Goal: Transaction & Acquisition: Purchase product/service

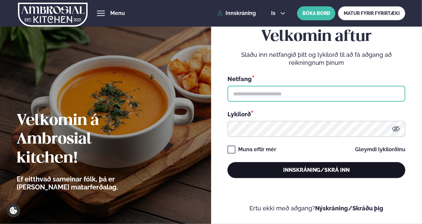
type input "**********"
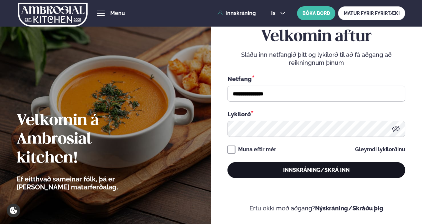
click at [283, 165] on button "Innskráning/Skrá inn" at bounding box center [316, 170] width 178 height 16
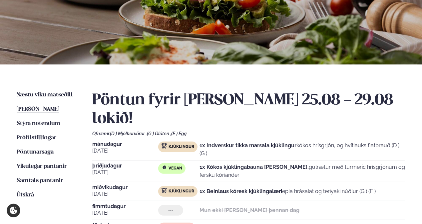
scroll to position [81, 0]
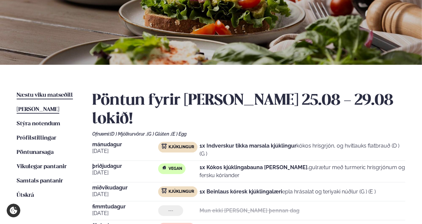
click at [49, 94] on span "Næstu viku matseðill" at bounding box center [45, 96] width 56 height 6
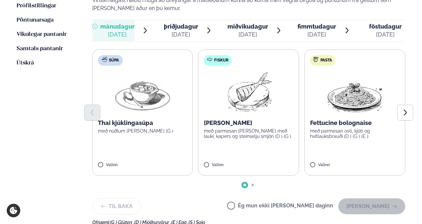
scroll to position [213, 0]
click at [409, 104] on button "Next slide" at bounding box center [405, 112] width 16 height 16
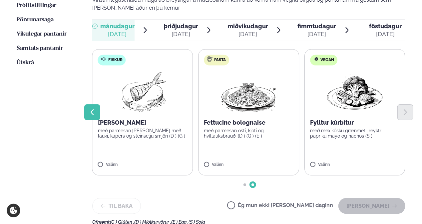
click at [91, 109] on icon "Previous slide" at bounding box center [92, 112] width 7 height 7
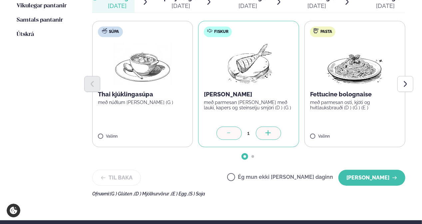
scroll to position [244, 0]
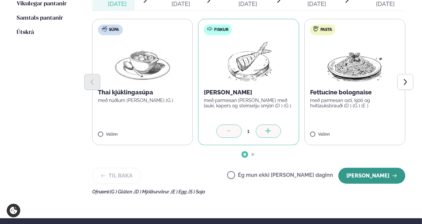
click at [377, 168] on button "[PERSON_NAME]" at bounding box center [371, 176] width 67 height 16
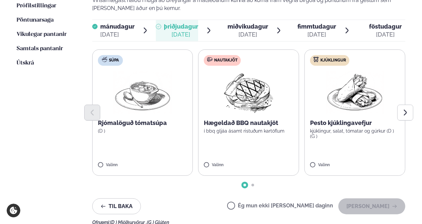
scroll to position [214, 0]
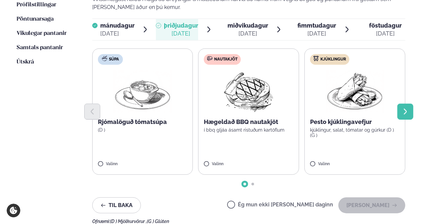
click at [404, 108] on icon "Next slide" at bounding box center [404, 111] width 7 height 7
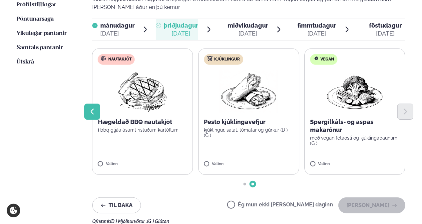
click at [95, 108] on icon "Previous slide" at bounding box center [92, 111] width 7 height 7
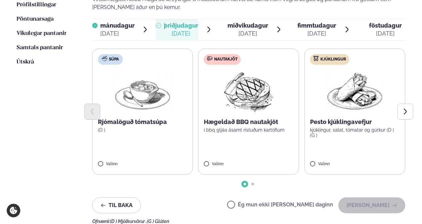
click at [205, 142] on label "Nautakjöt Hægeldað BBQ nautakjöt í bbq gljáa ásamt ristuðum kartöflum Valinn" at bounding box center [248, 112] width 101 height 126
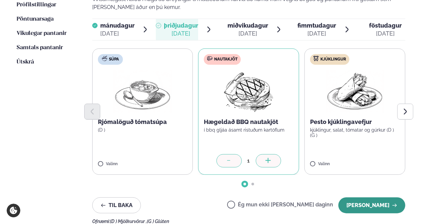
click at [379, 198] on button "[PERSON_NAME]" at bounding box center [371, 206] width 67 height 16
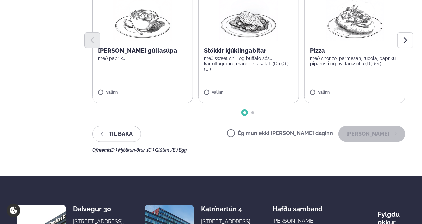
scroll to position [290, 0]
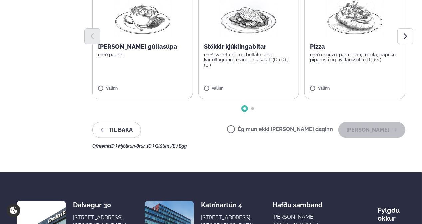
click at [281, 127] on label "Ég mun ekki [PERSON_NAME] daginn" at bounding box center [280, 130] width 106 height 7
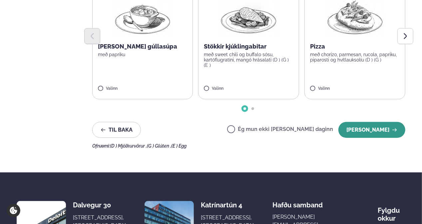
click at [361, 122] on button "[PERSON_NAME]" at bounding box center [371, 130] width 67 height 16
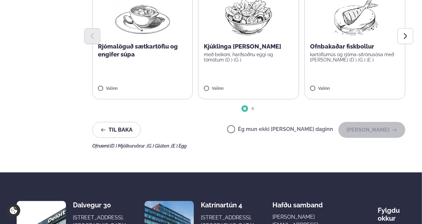
click at [300, 127] on label "Ég mun ekki [PERSON_NAME] daginn" at bounding box center [280, 130] width 106 height 7
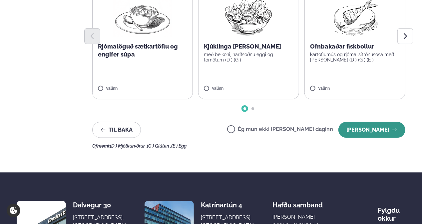
click at [384, 122] on button "[PERSON_NAME]" at bounding box center [371, 130] width 67 height 16
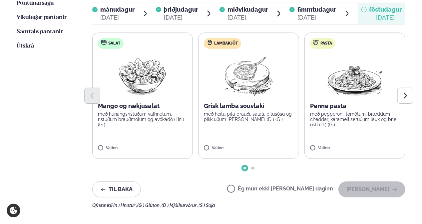
scroll to position [229, 0]
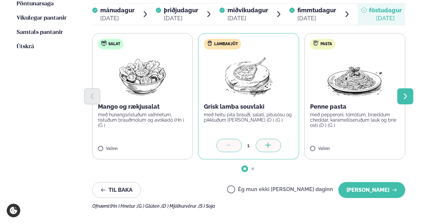
click at [403, 93] on icon "Next slide" at bounding box center [404, 96] width 7 height 7
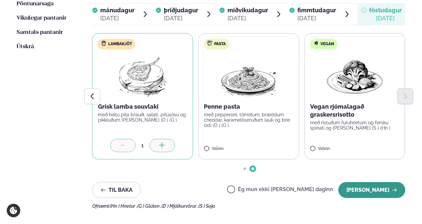
click at [372, 182] on button "[PERSON_NAME]" at bounding box center [371, 190] width 67 height 16
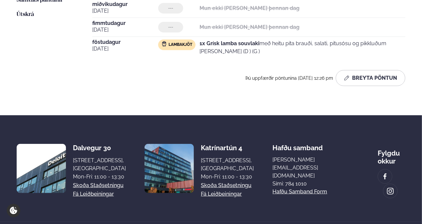
scroll to position [262, 0]
